Goal: Task Accomplishment & Management: Complete application form

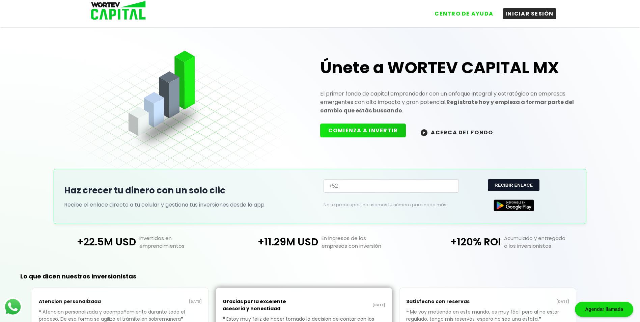
click at [357, 129] on button "COMIENZA A INVERTIR" at bounding box center [363, 131] width 86 height 14
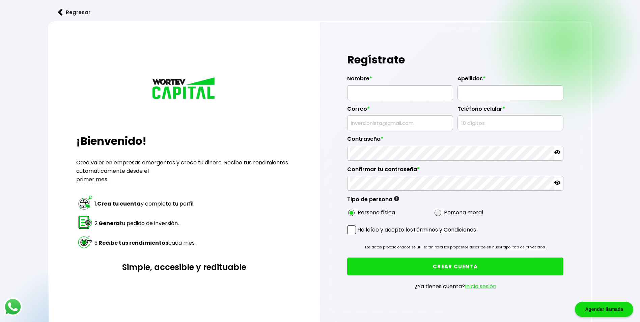
click at [389, 92] on input "text" at bounding box center [400, 93] width 100 height 14
type input "EMILIANOELPROSIN"
type input "[EMAIL_ADDRESS][DOMAIN_NAME]"
type input "9213039890"
click at [405, 90] on input "EMILIANOELPROSIN" at bounding box center [400, 93] width 100 height 14
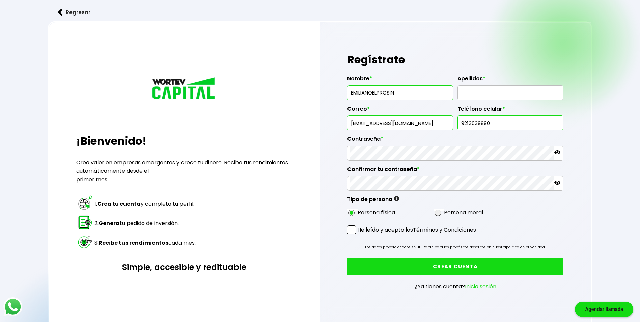
click at [405, 95] on input "EMILIANOELPROSIN" at bounding box center [400, 93] width 100 height 14
click at [406, 84] on label "Nombre *" at bounding box center [400, 80] width 106 height 10
click at [402, 88] on input "EMILIANOELPROSIN" at bounding box center [400, 93] width 100 height 14
type input "E"
type input "[PERSON_NAME]"
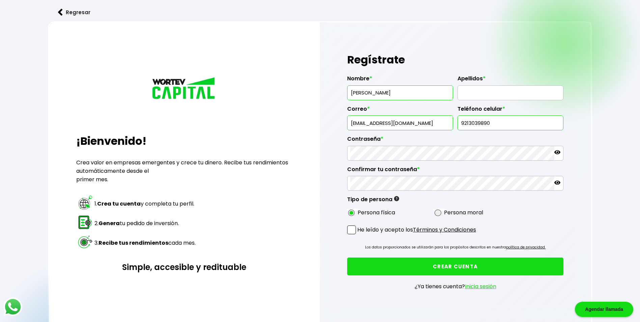
click at [484, 91] on input "text" at bounding box center [511, 93] width 100 height 14
type input "[PERSON_NAME]"
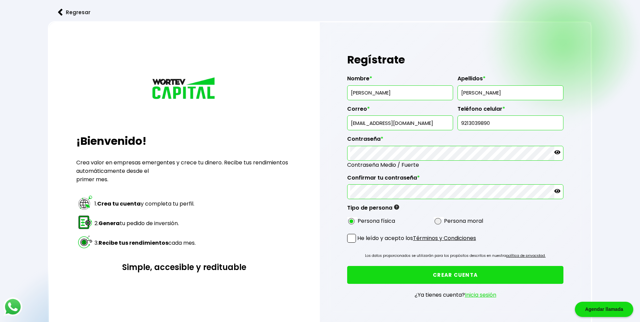
click at [521, 212] on div "Nombre * [PERSON_NAME] * [PERSON_NAME] * [EMAIL_ADDRESS][DOMAIN_NAME] Teléfono …" at bounding box center [455, 148] width 217 height 157
click at [559, 192] on icon at bounding box center [557, 191] width 6 height 4
click at [560, 151] on icon at bounding box center [557, 152] width 6 height 6
click at [354, 239] on span at bounding box center [351, 238] width 9 height 9
click at [359, 243] on input "He leído y acepto los Términos y Condiciones" at bounding box center [359, 243] width 0 height 0
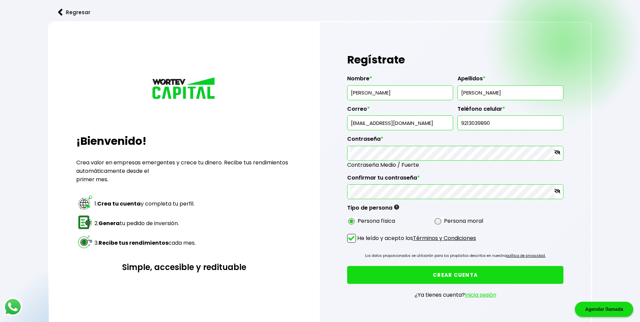
click at [370, 269] on button "CREAR CUENTA" at bounding box center [455, 275] width 217 height 18
click at [381, 272] on button "CREAR CUENTA" at bounding box center [455, 275] width 217 height 18
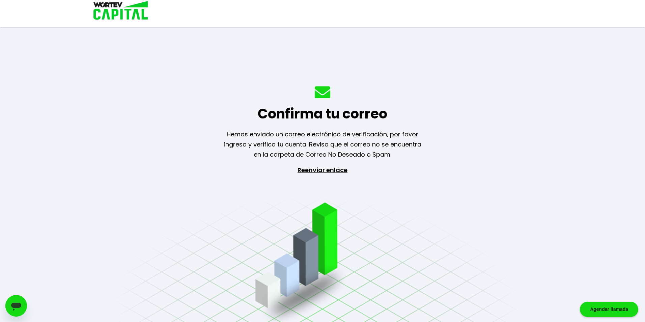
click at [345, 139] on p "Hemos enviado un correo electrónico de verificación, por favor ingresa y verifi…" at bounding box center [322, 144] width 215 height 30
